Goal: Task Accomplishment & Management: Use online tool/utility

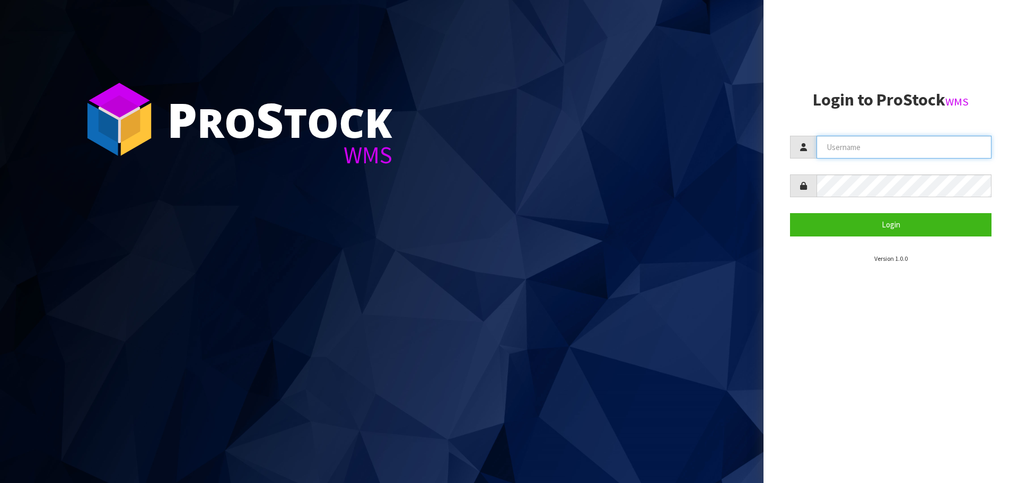
click at [858, 157] on input "text" at bounding box center [904, 147] width 175 height 23
type input "PACIFICBIOLOGICS"
click at [790, 213] on button "Login" at bounding box center [891, 224] width 202 height 23
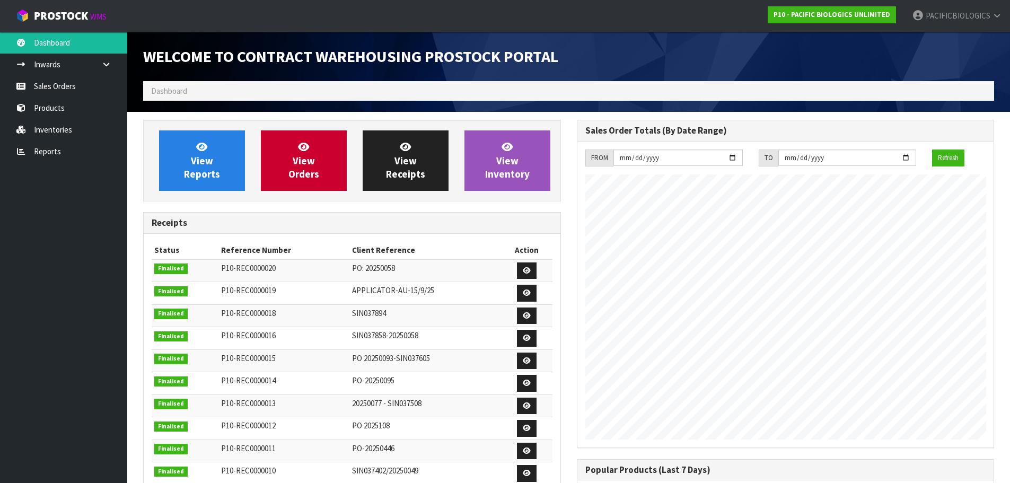
scroll to position [451, 433]
click at [38, 82] on link "Sales Orders" at bounding box center [63, 86] width 127 height 22
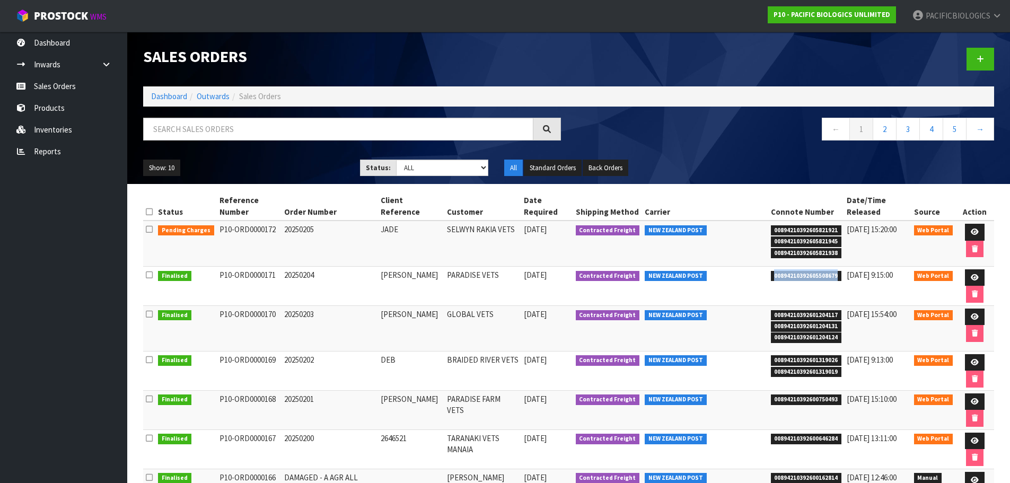
drag, startPoint x: 834, startPoint y: 276, endPoint x: 758, endPoint y: 273, distance: 75.4
click at [758, 273] on tr "Finalised P10-ORD0000171 20250204 [PERSON_NAME] PARADISE VETS [DATE] Contracted…" at bounding box center [568, 285] width 851 height 39
copy tr "00894210392605508679"
click at [837, 275] on span "00894210392605508679" at bounding box center [806, 276] width 71 height 11
click at [782, 280] on span "00894210392605508679" at bounding box center [806, 276] width 71 height 11
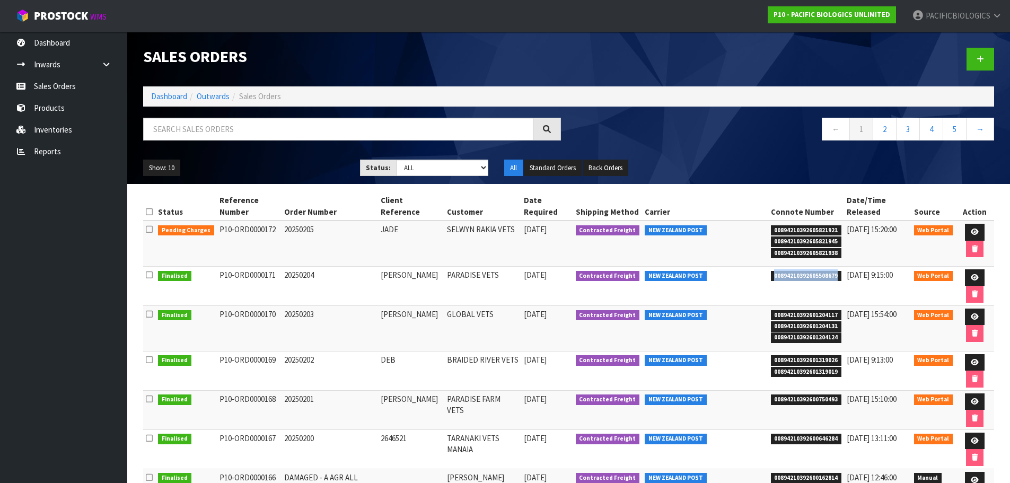
click at [828, 284] on td "00894210392605508679" at bounding box center [806, 285] width 76 height 39
drag, startPoint x: 863, startPoint y: 271, endPoint x: 893, endPoint y: 271, distance: 29.7
click at [893, 271] on span "[DATE] 9:15:00" at bounding box center [870, 275] width 46 height 10
drag, startPoint x: 836, startPoint y: 275, endPoint x: 765, endPoint y: 277, distance: 71.6
click at [765, 277] on tr "Finalised P10-ORD0000171 20250204 [PERSON_NAME] PARADISE VETS [DATE] Contracted…" at bounding box center [568, 285] width 851 height 39
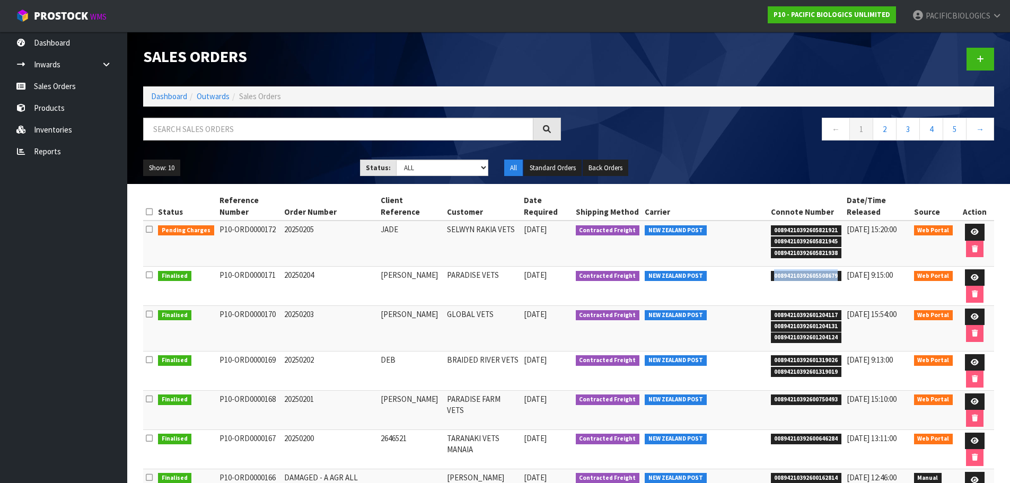
copy tr "00894210392605508679"
drag, startPoint x: 834, startPoint y: 257, endPoint x: 769, endPoint y: 231, distance: 70.2
click at [771, 231] on ul "00894210392605821921 00894210392605821945 00894210392605821938" at bounding box center [806, 241] width 71 height 34
copy ul "00894210392605821921 00894210392605821945 00894210392605821938"
click at [965, 230] on link at bounding box center [975, 232] width 20 height 17
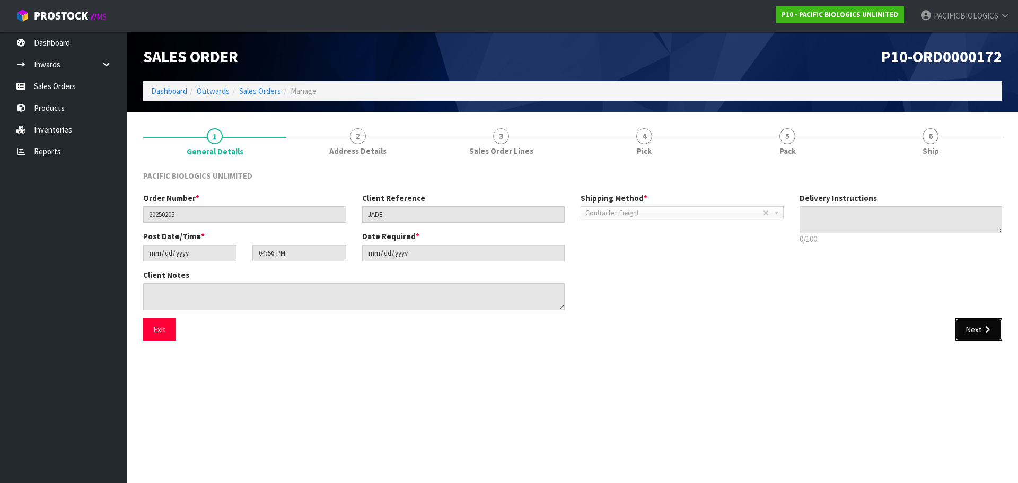
click at [969, 326] on button "Next" at bounding box center [979, 329] width 47 height 23
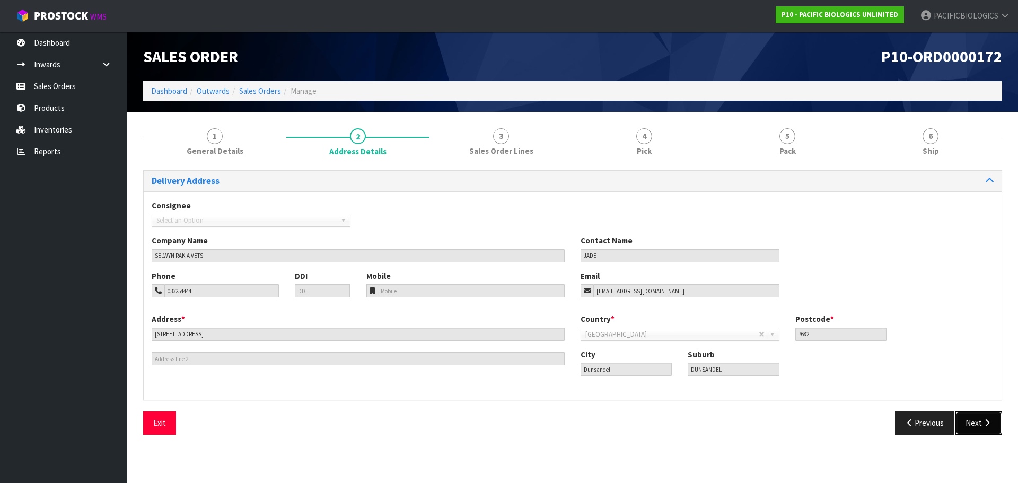
click at [974, 426] on button "Next" at bounding box center [979, 422] width 47 height 23
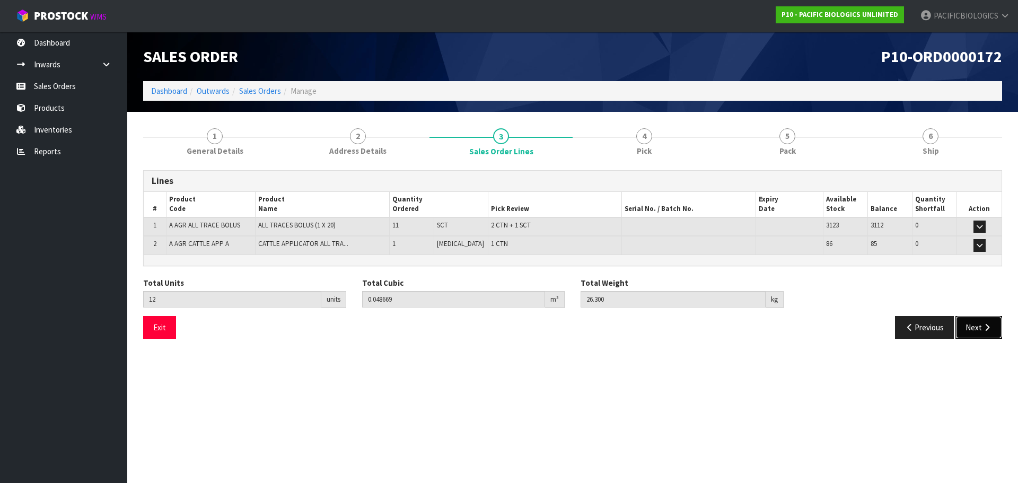
click at [995, 330] on button "Next" at bounding box center [979, 327] width 47 height 23
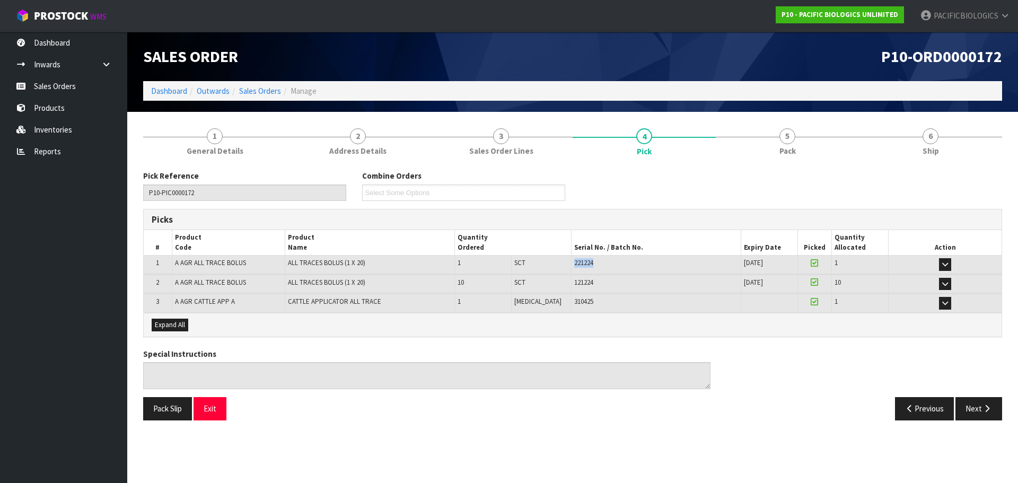
drag, startPoint x: 586, startPoint y: 264, endPoint x: 556, endPoint y: 263, distance: 29.7
click at [571, 263] on td "221224" at bounding box center [656, 265] width 170 height 19
drag, startPoint x: 584, startPoint y: 279, endPoint x: 554, endPoint y: 286, distance: 31.6
click at [554, 285] on tr "2 A AGR ALL TRACE BOLUS ALL TRACES BOLUS (1 X 20) 10 SCT 2 CTN 121224 [DATE] 37…" at bounding box center [573, 284] width 858 height 19
copy tr "2 CTN 121224"
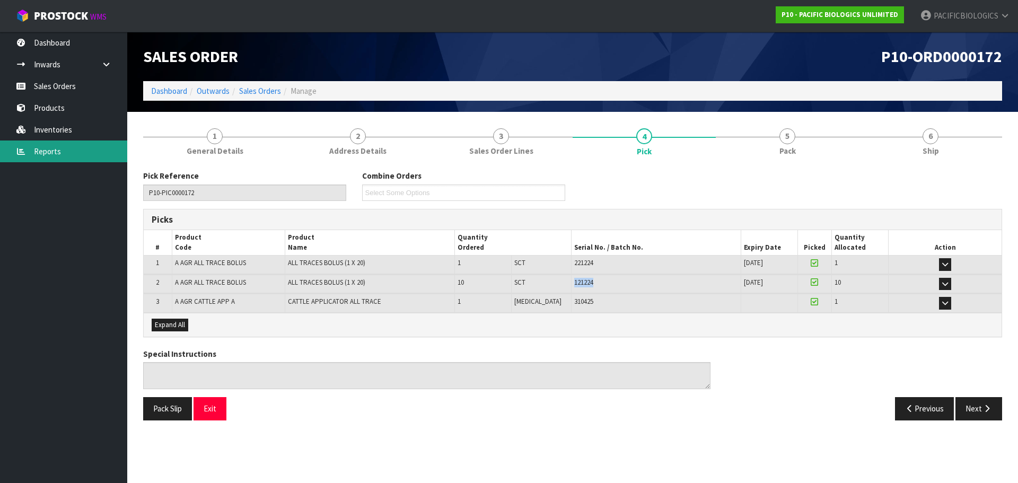
click at [55, 147] on link "Reports" at bounding box center [63, 152] width 127 height 22
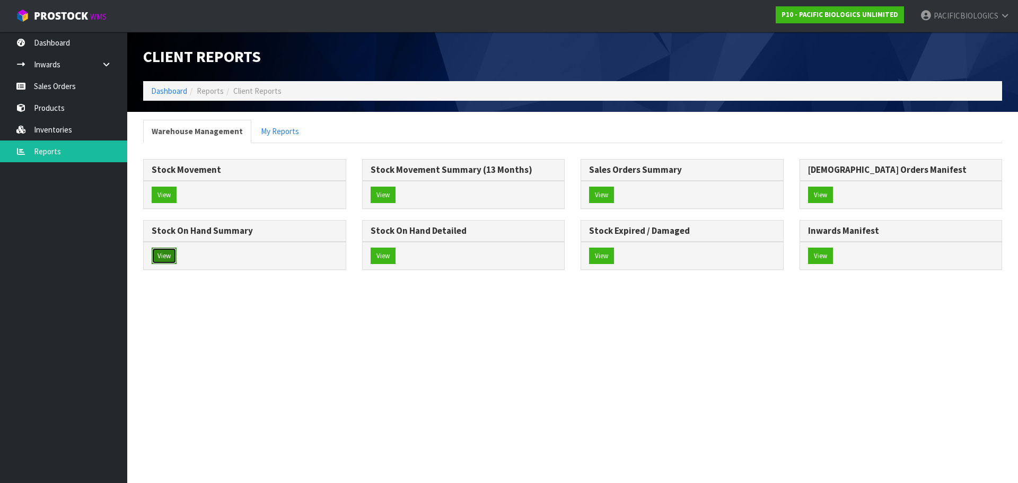
click at [161, 258] on button "View" at bounding box center [164, 256] width 25 height 17
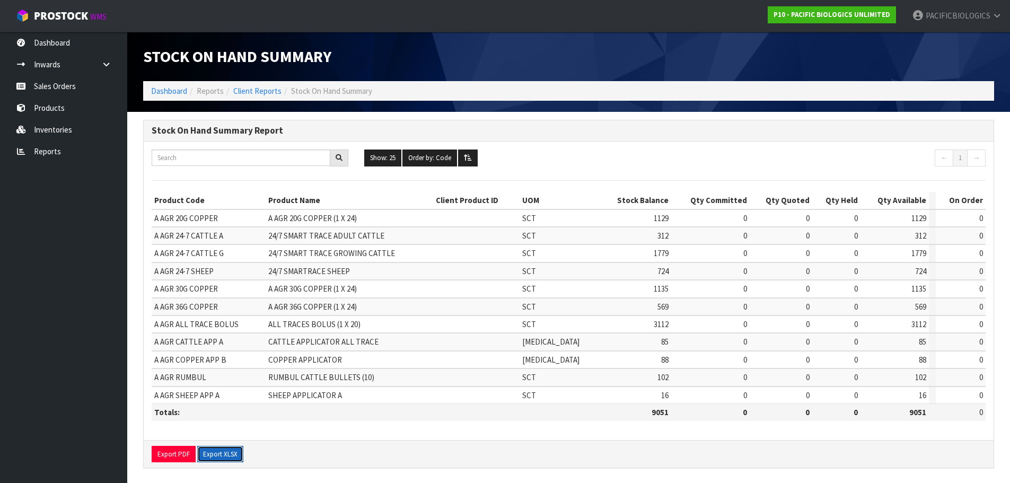
click at [223, 452] on button "Export XLSX" at bounding box center [220, 454] width 46 height 17
